Goal: Task Accomplishment & Management: Manage account settings

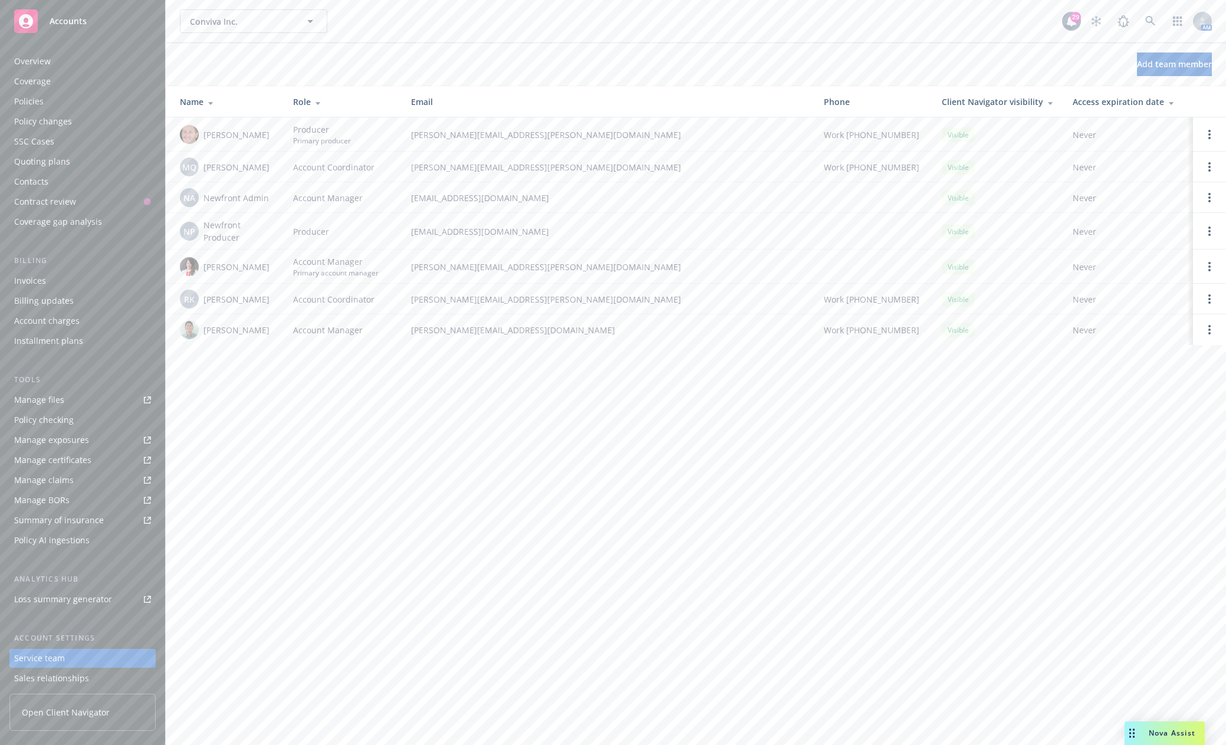
scroll to position [64, 0]
click at [946, 534] on div "Conviva Inc. Conviva Inc. 29 AM Add team member Name Role Email Phone Client Na…" at bounding box center [696, 372] width 1060 height 745
